Goal: Information Seeking & Learning: Find specific fact

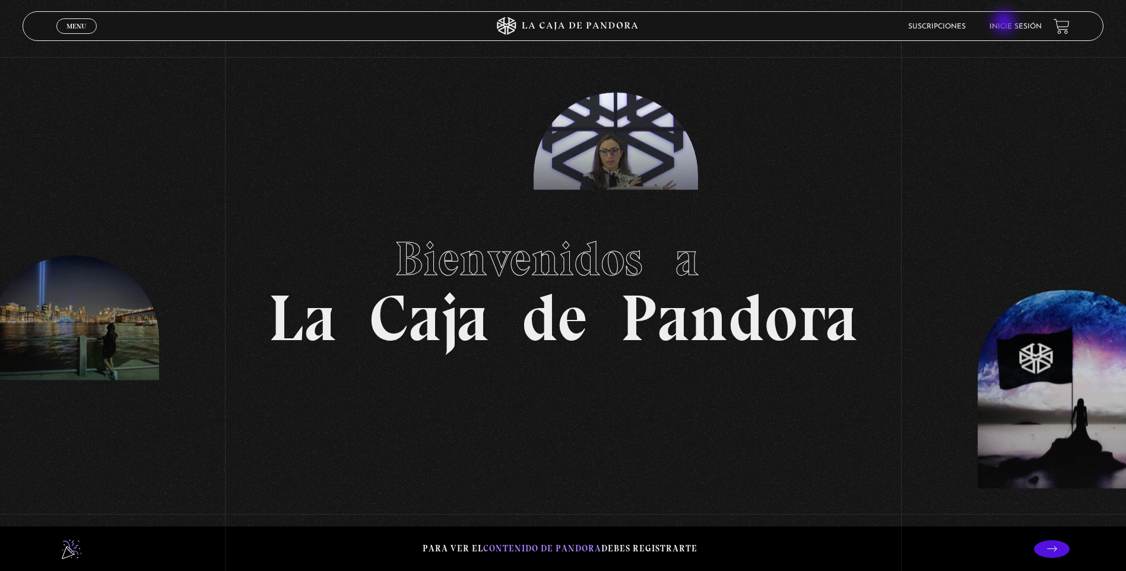
click at [1008, 24] on link "Inicie sesión" at bounding box center [1015, 26] width 52 height 7
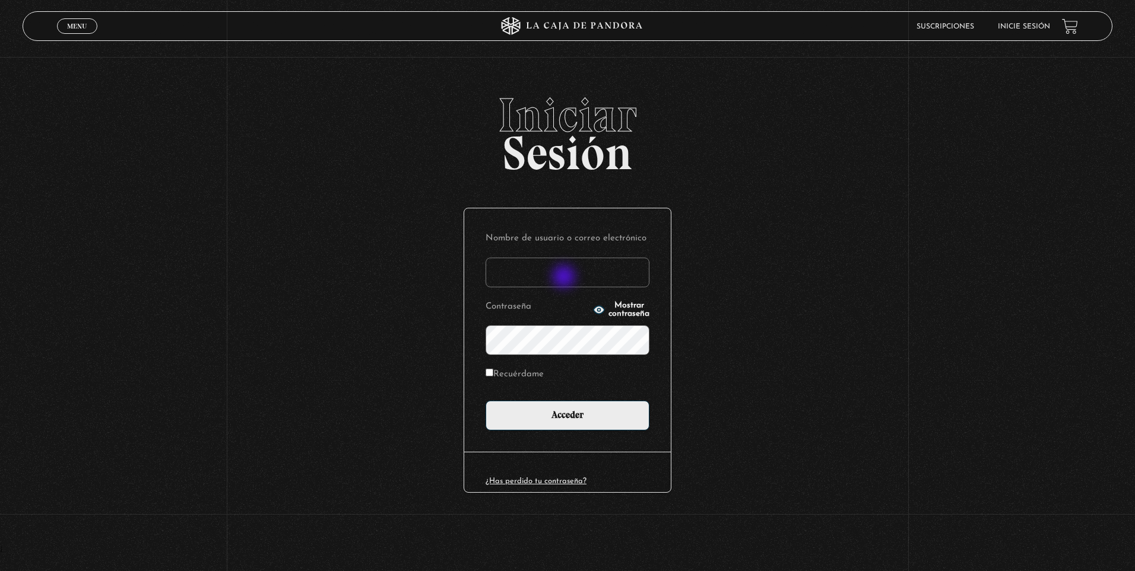
click at [565, 278] on input "Nombre de usuario o correo electrónico" at bounding box center [568, 273] width 164 height 30
type input "olivier.rojas@ucr.ac.cr"
click at [562, 277] on input "olivier.rojas@ucr.ac.cr" at bounding box center [568, 273] width 164 height 30
drag, startPoint x: 602, startPoint y: 265, endPoint x: 281, endPoint y: 310, distance: 323.6
click at [281, 310] on div "Iniciar Sesión Nombre de usuario o correo electrónico olivier.rojas@ucr.ac.cr C…" at bounding box center [567, 318] width 1135 height 455
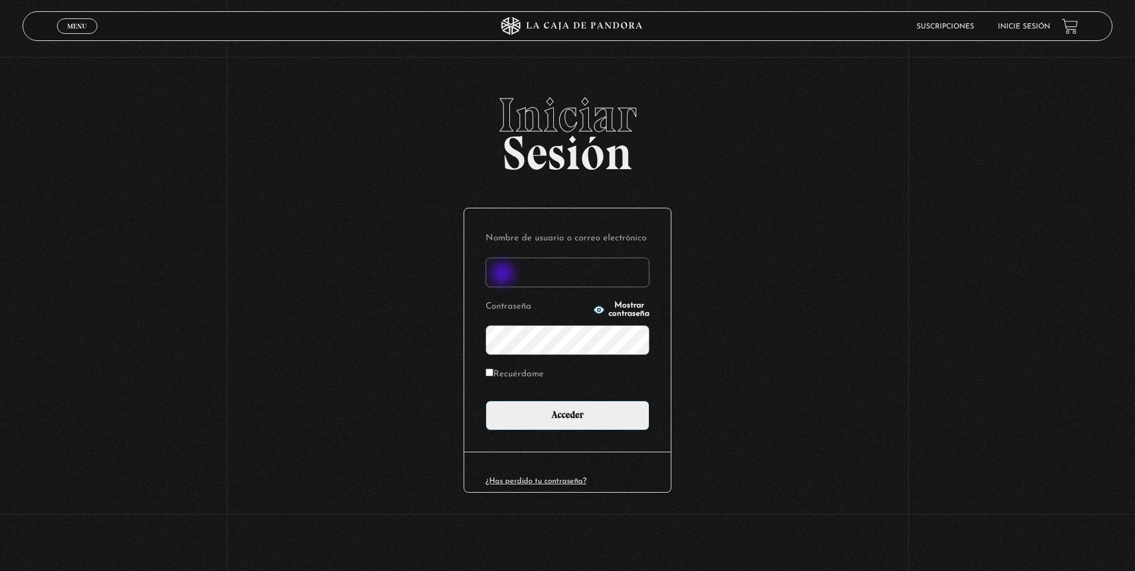
click at [504, 275] on input "Nombre de usuario o correo electrónico" at bounding box center [568, 273] width 164 height 30
type input "olirojasu@gmail.com"
click at [486, 401] on input "Acceder" at bounding box center [568, 416] width 164 height 30
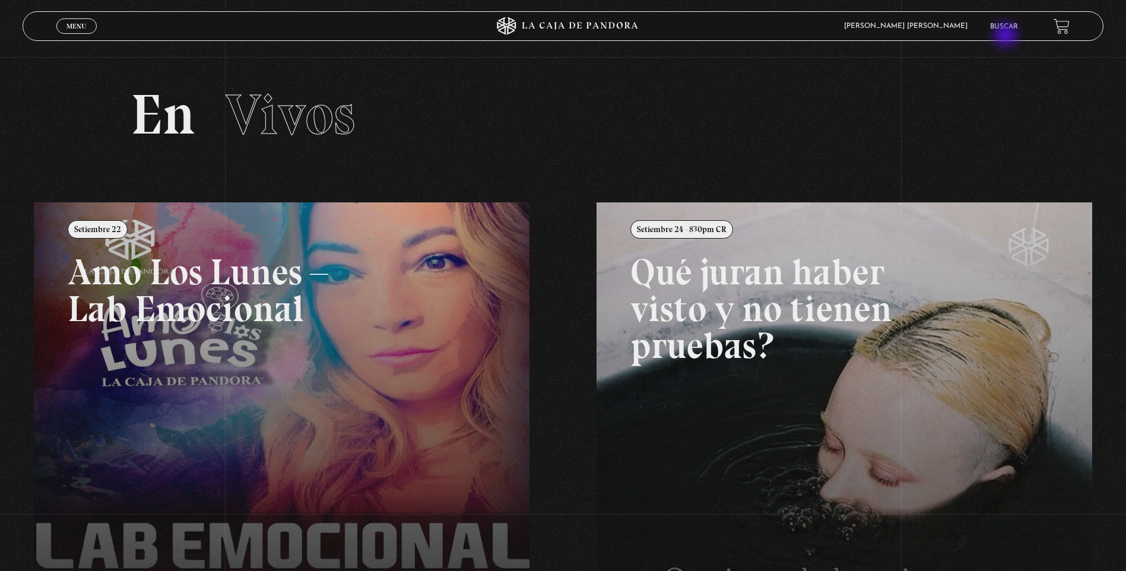
click at [1006, 30] on link "Buscar" at bounding box center [1004, 26] width 28 height 7
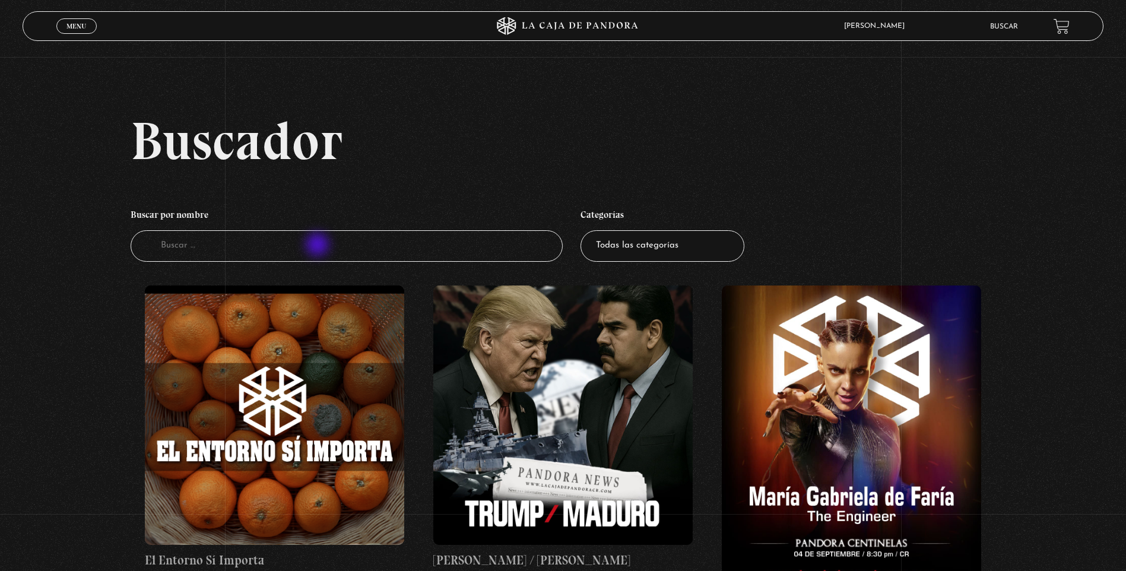
click at [319, 246] on input "Buscador" at bounding box center [347, 245] width 432 height 31
click at [208, 227] on h4 "Buscar por nombre" at bounding box center [347, 216] width 432 height 27
click at [213, 238] on input "Buscador" at bounding box center [347, 245] width 432 height 31
click at [190, 241] on input "Buscador" at bounding box center [347, 245] width 432 height 31
type input "el perdon"
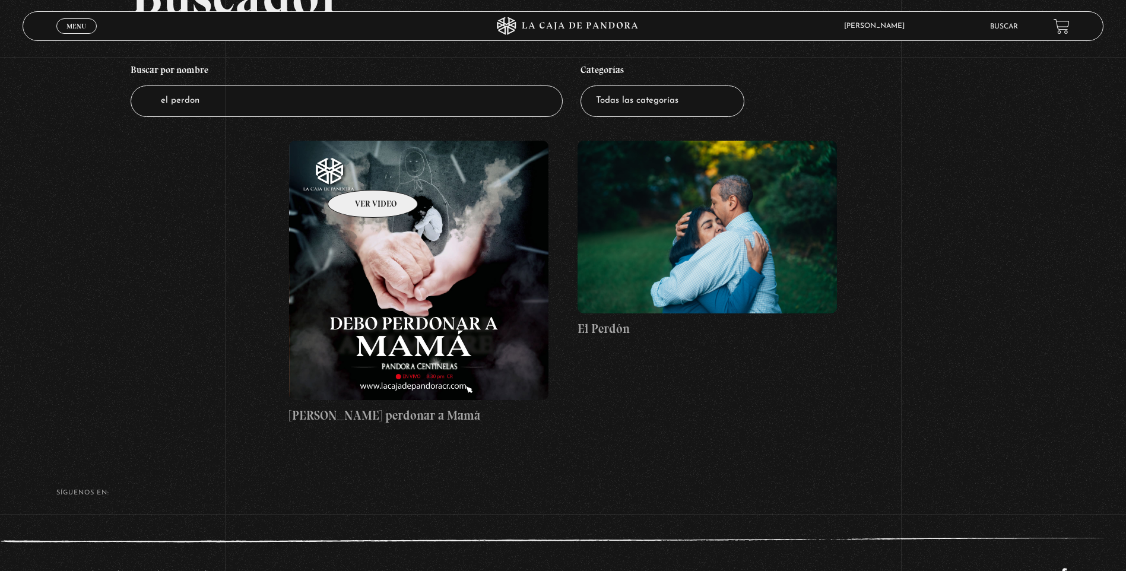
scroll to position [119, 0]
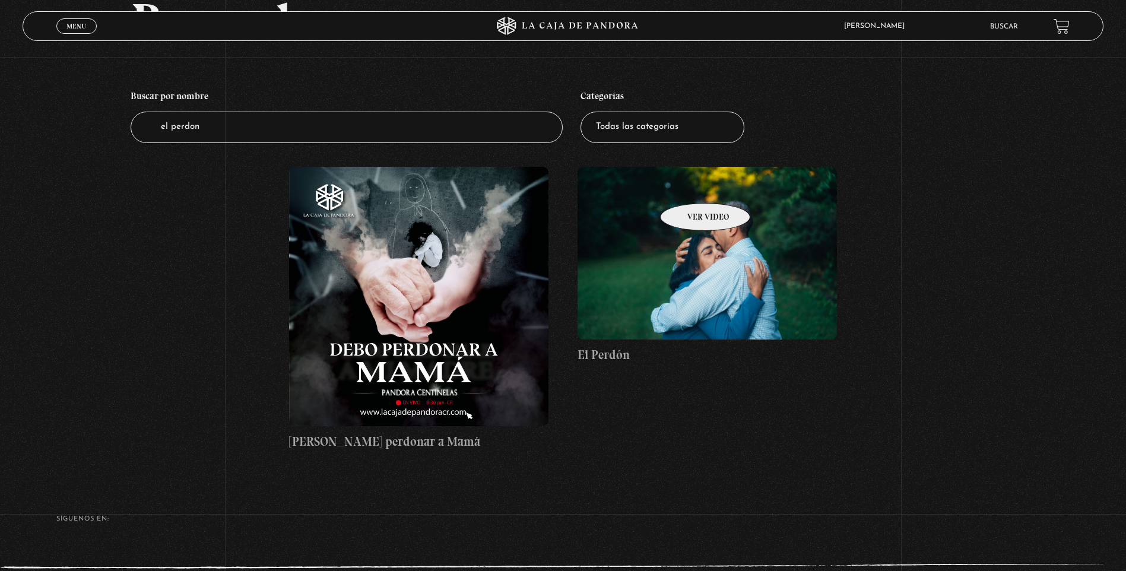
click at [690, 185] on figure at bounding box center [707, 253] width 259 height 173
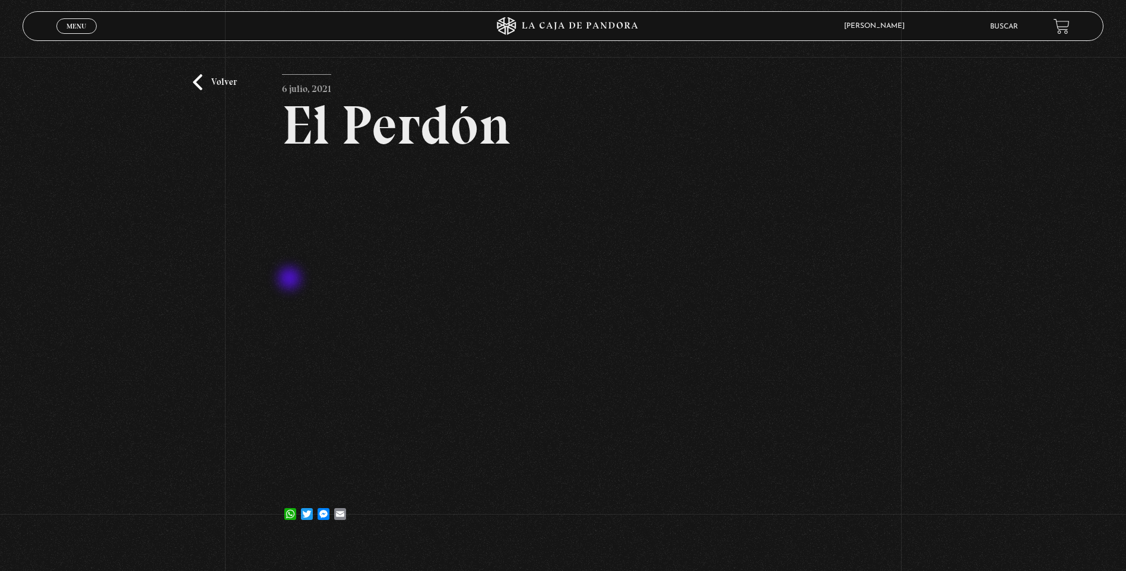
scroll to position [59, 0]
